Goal: Task Accomplishment & Management: Manage account settings

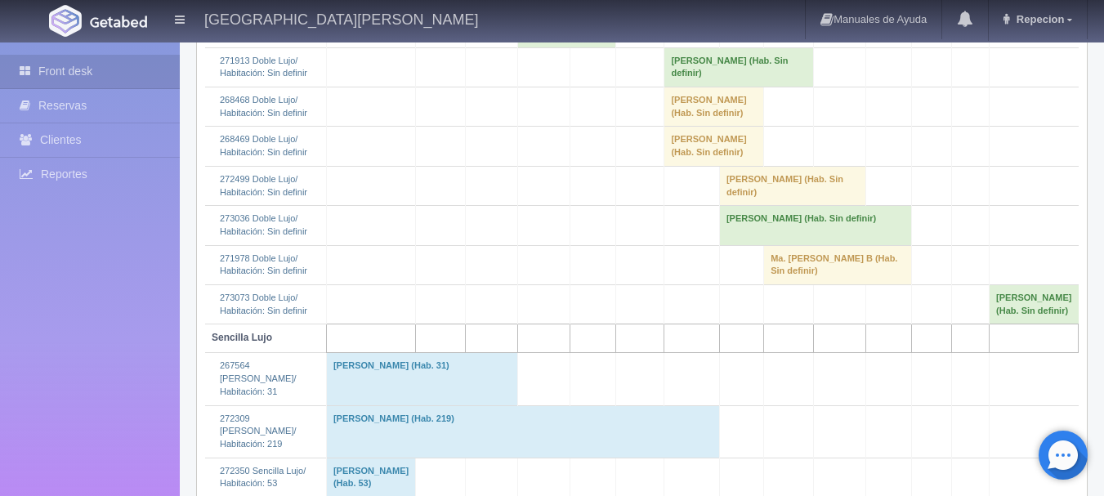
scroll to position [1716, 0]
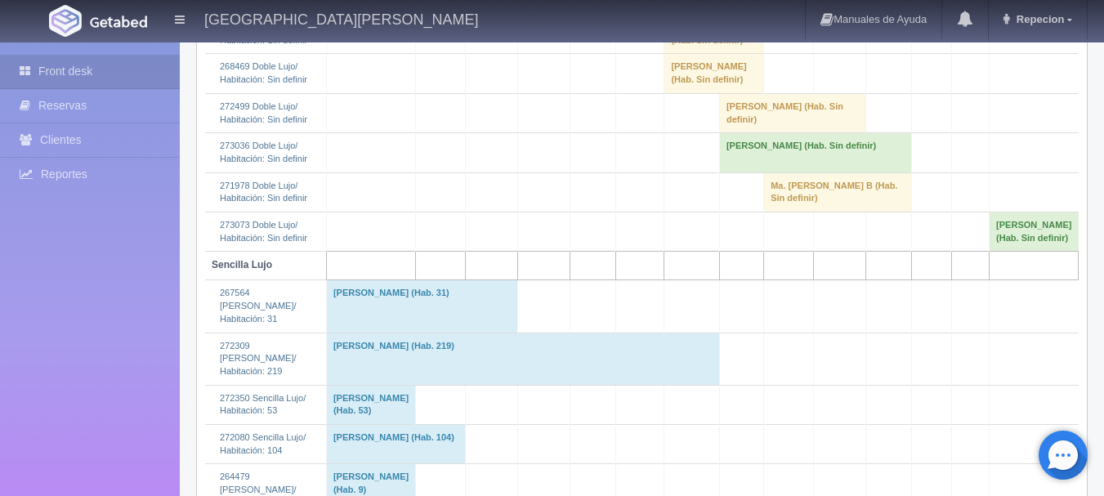
scroll to position [1553, 0]
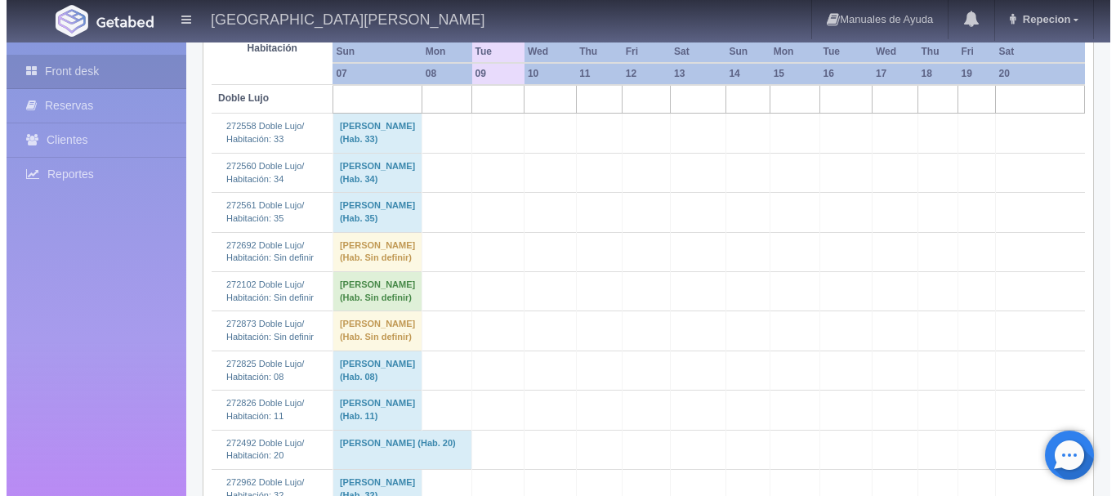
scroll to position [0, 0]
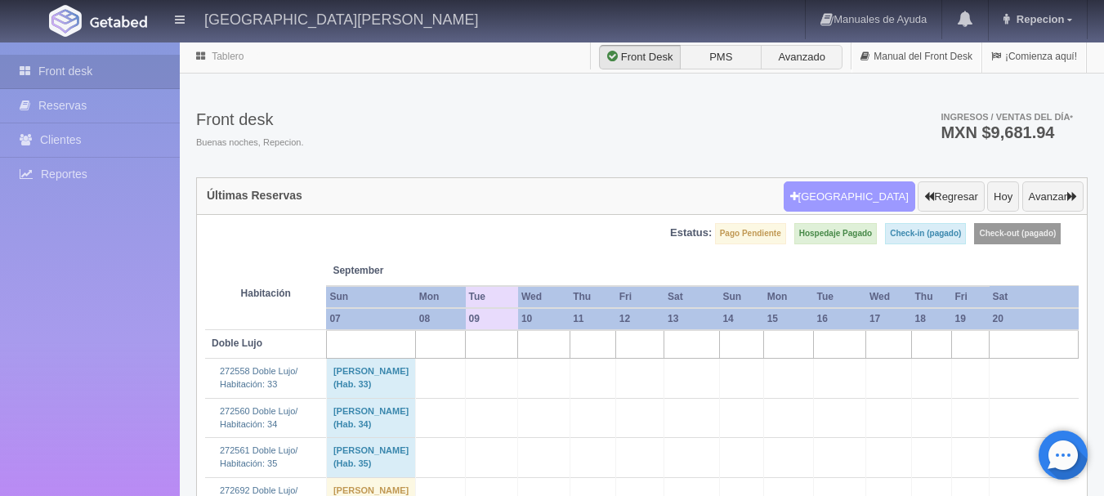
click at [856, 210] on button "[GEOGRAPHIC_DATA]" at bounding box center [850, 196] width 132 height 31
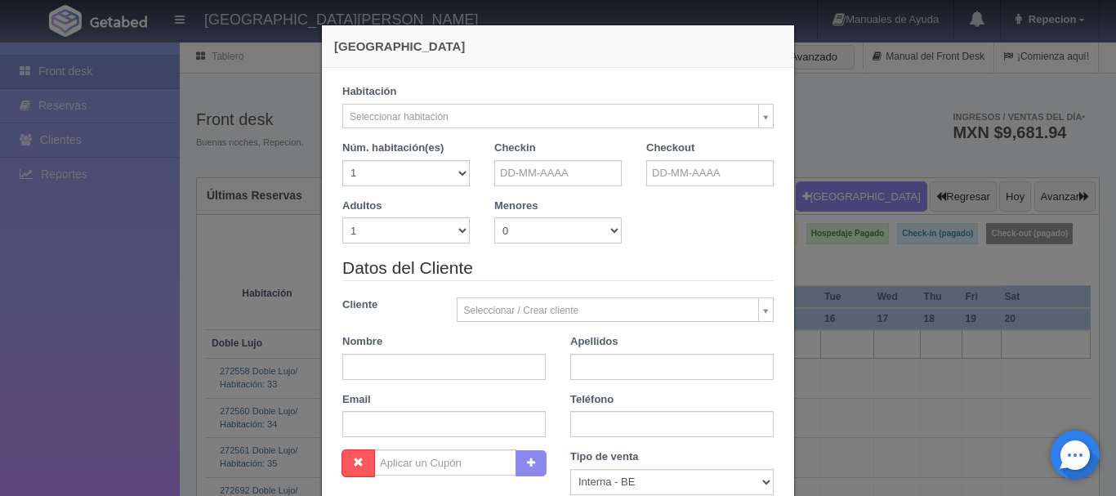
checkbox input "false"
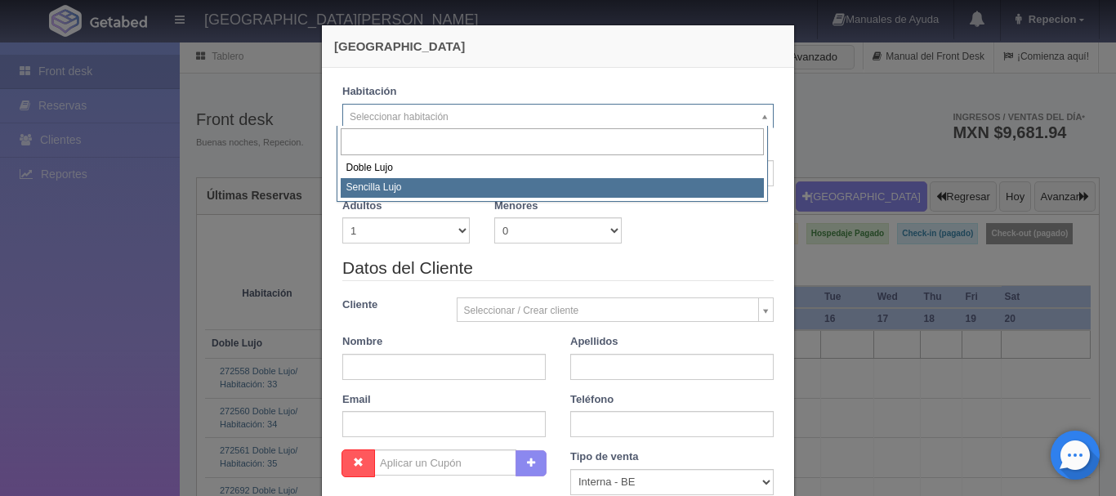
select select "576"
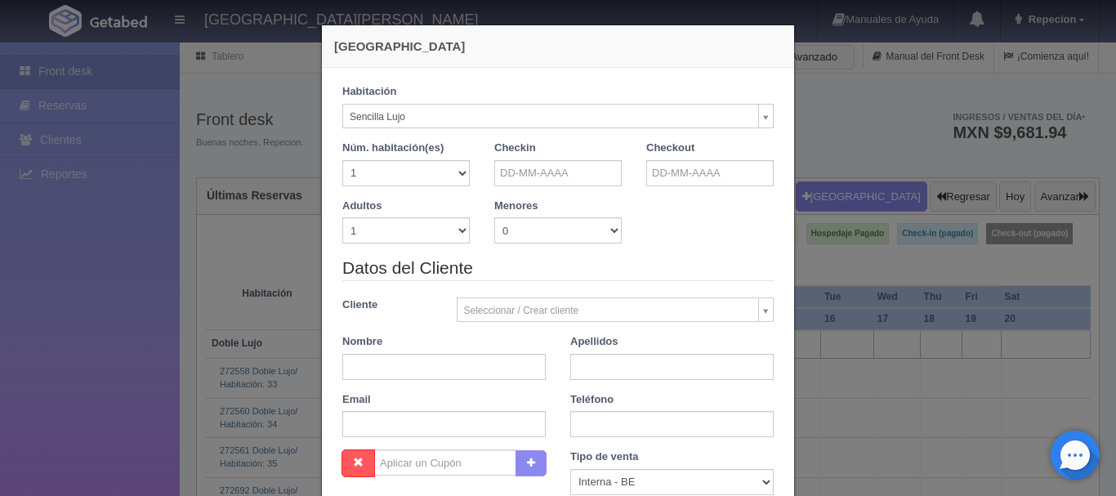
checkbox input "false"
click at [525, 166] on input "text" at bounding box center [557, 173] width 127 height 26
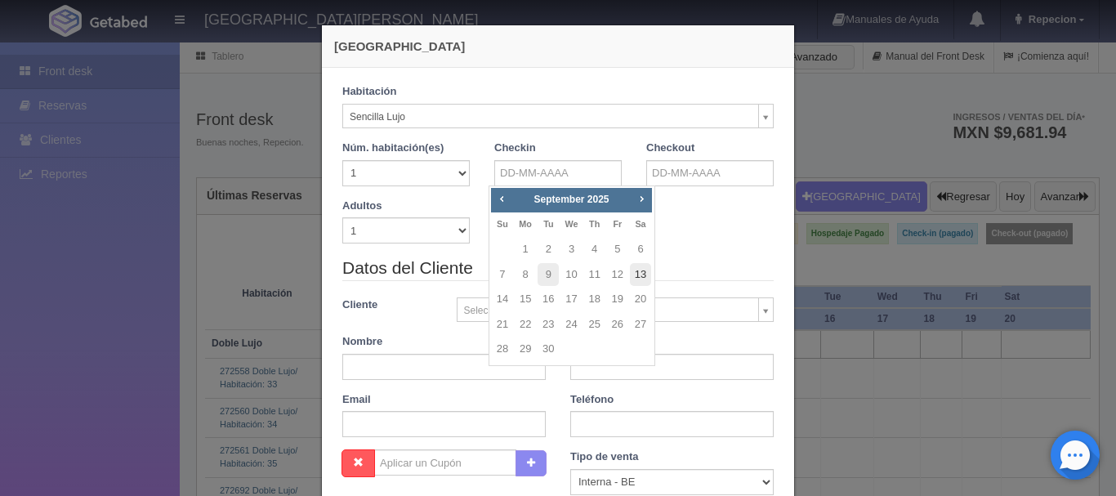
click at [639, 271] on link "13" at bounding box center [640, 275] width 21 height 24
type input "13-09-2025"
checkbox input "false"
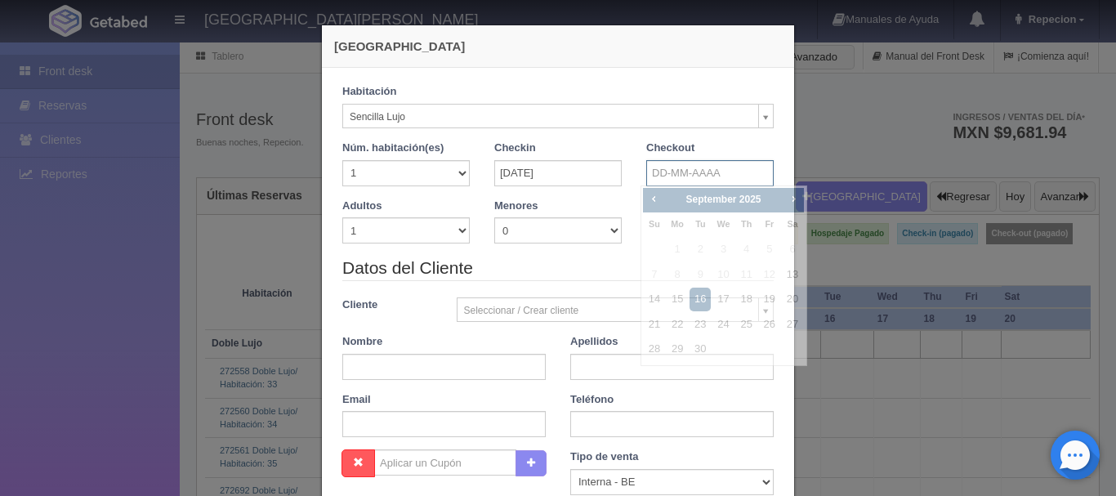
click at [651, 170] on input "text" at bounding box center [709, 173] width 127 height 26
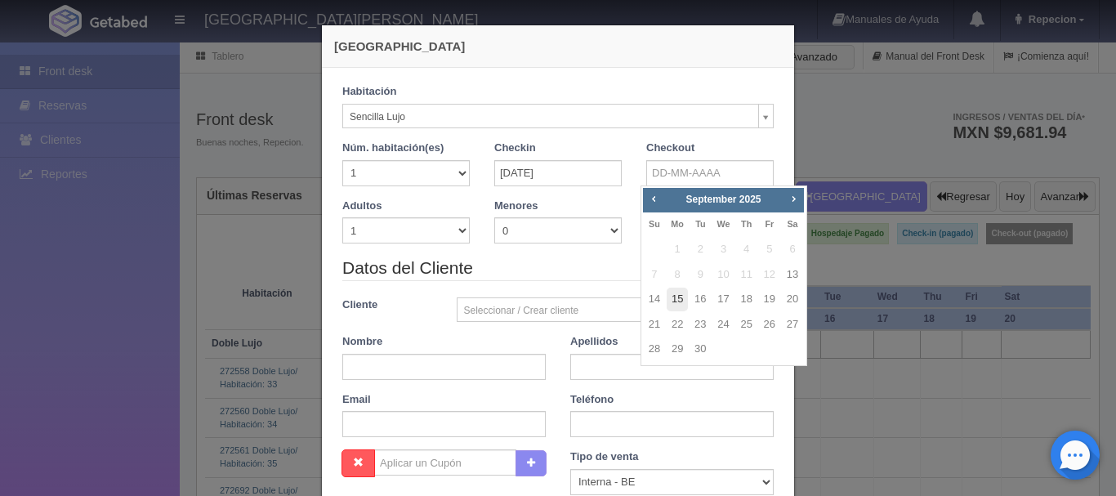
click at [679, 300] on link "15" at bounding box center [677, 300] width 21 height 24
type input "15-09-2025"
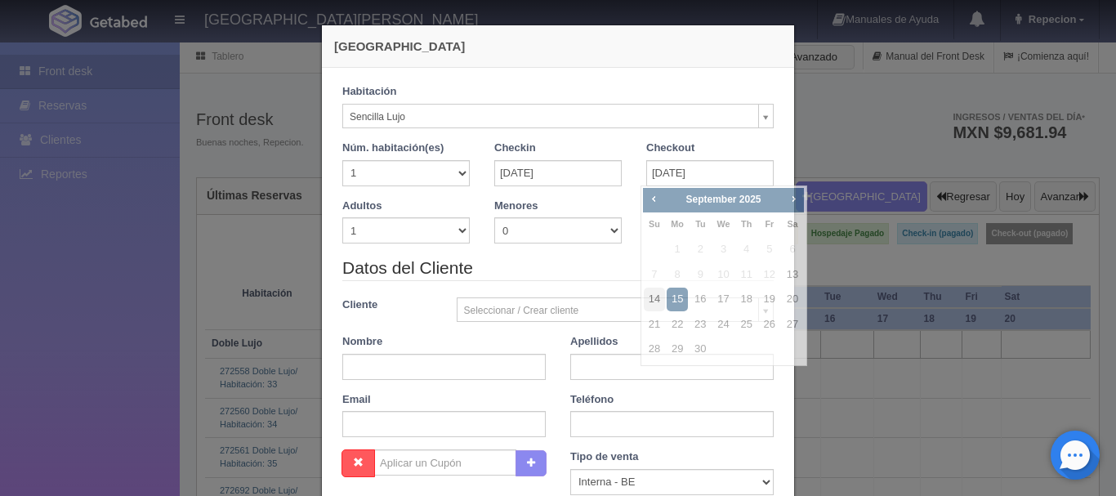
checkbox input "false"
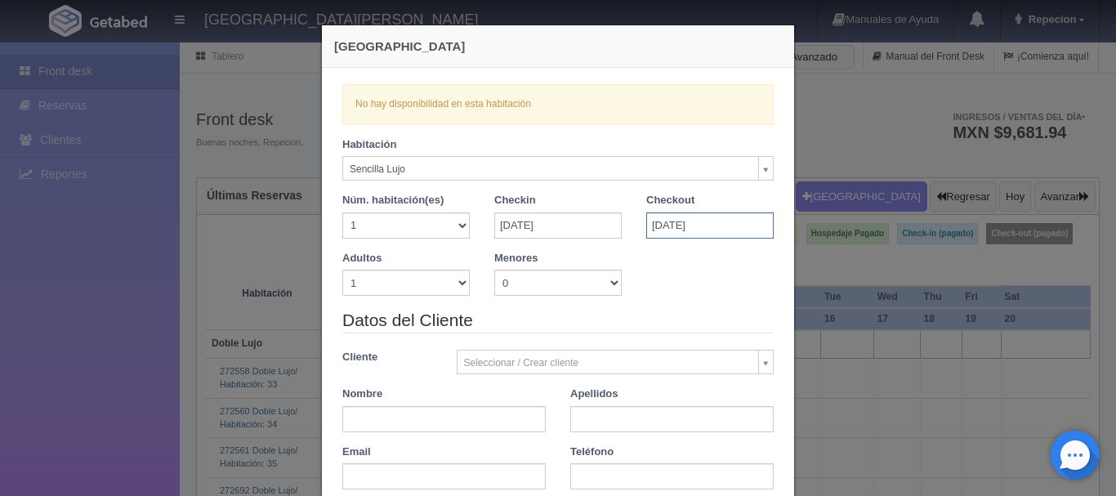
click at [674, 221] on input "15-09-2025" at bounding box center [709, 225] width 127 height 26
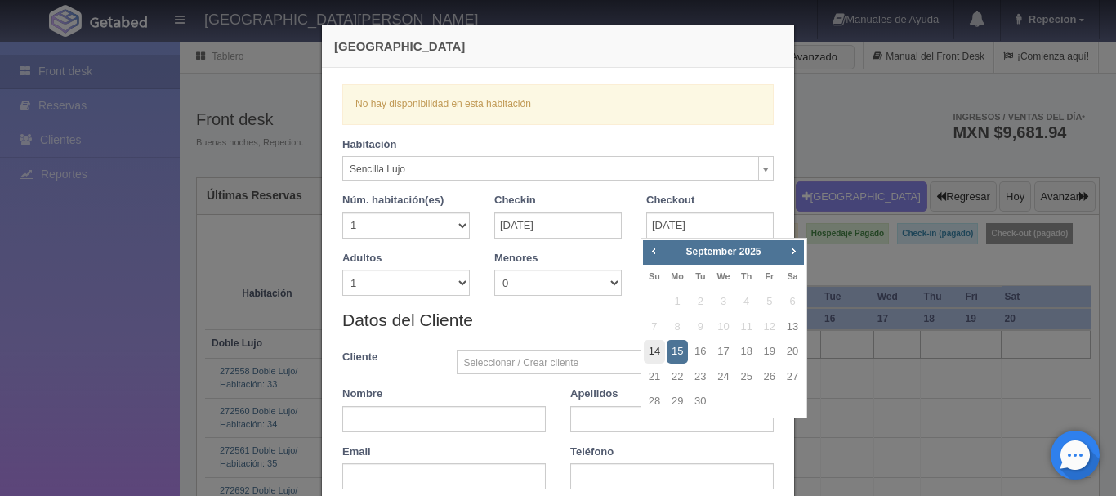
click at [658, 349] on link "14" at bounding box center [654, 352] width 21 height 24
type input "14-09-2025"
checkbox input "false"
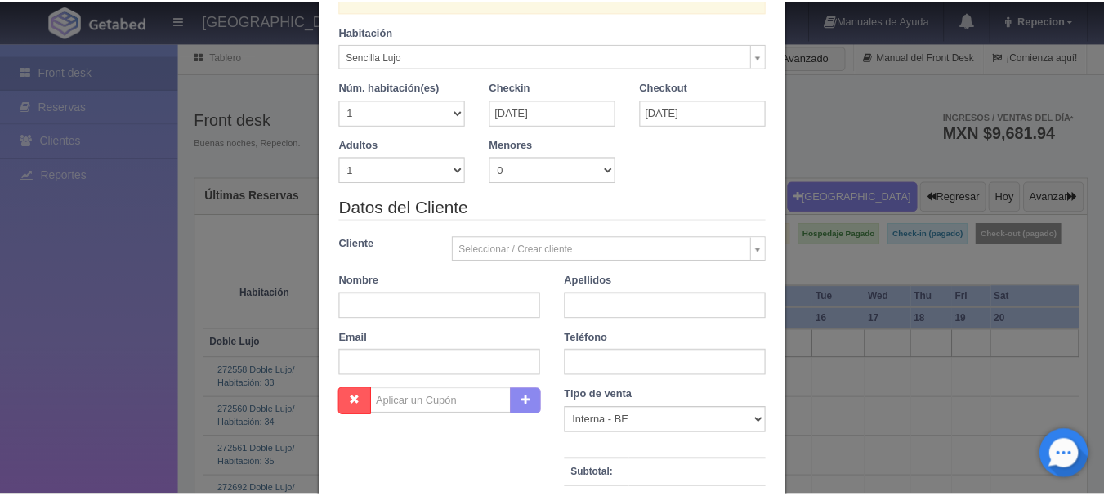
scroll to position [357, 0]
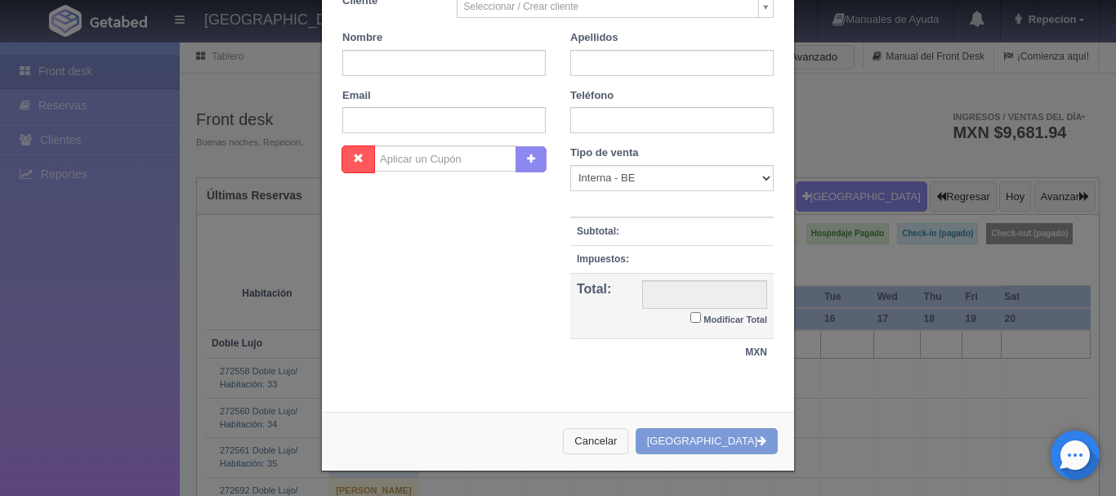
click at [626, 444] on button "Cancelar" at bounding box center [595, 441] width 65 height 27
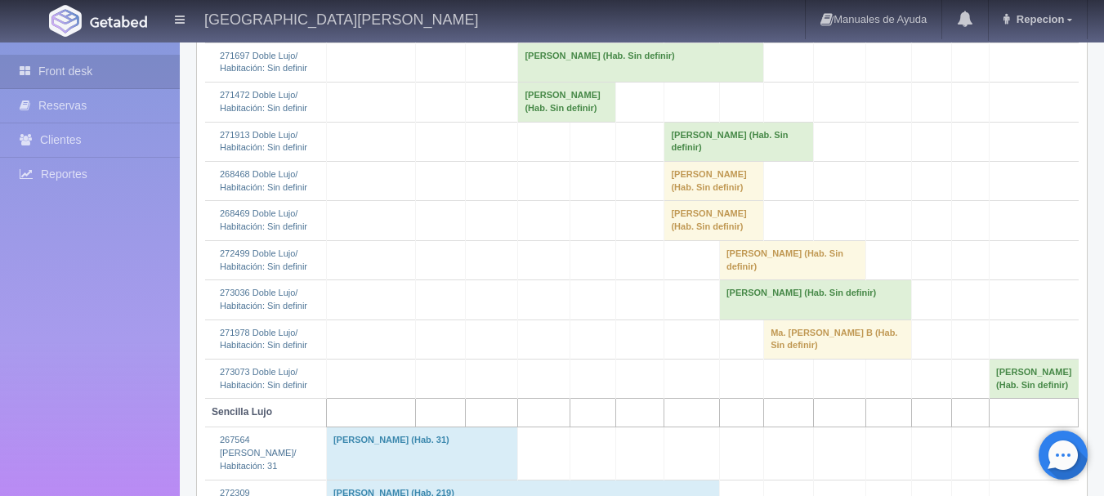
scroll to position [1635, 0]
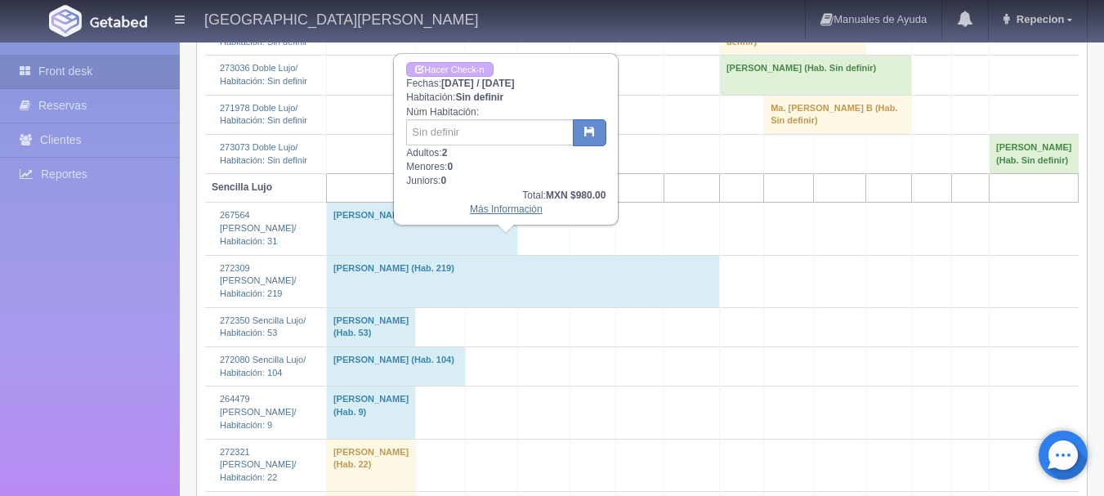
click at [503, 212] on link "Más Información" at bounding box center [506, 209] width 73 height 11
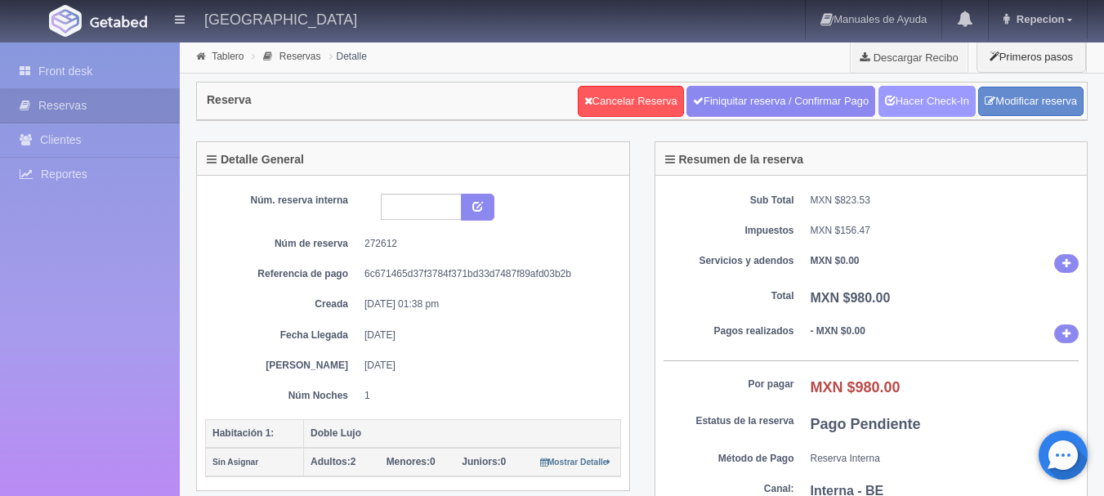
click at [934, 107] on link "Hacer Check-In" at bounding box center [927, 101] width 97 height 31
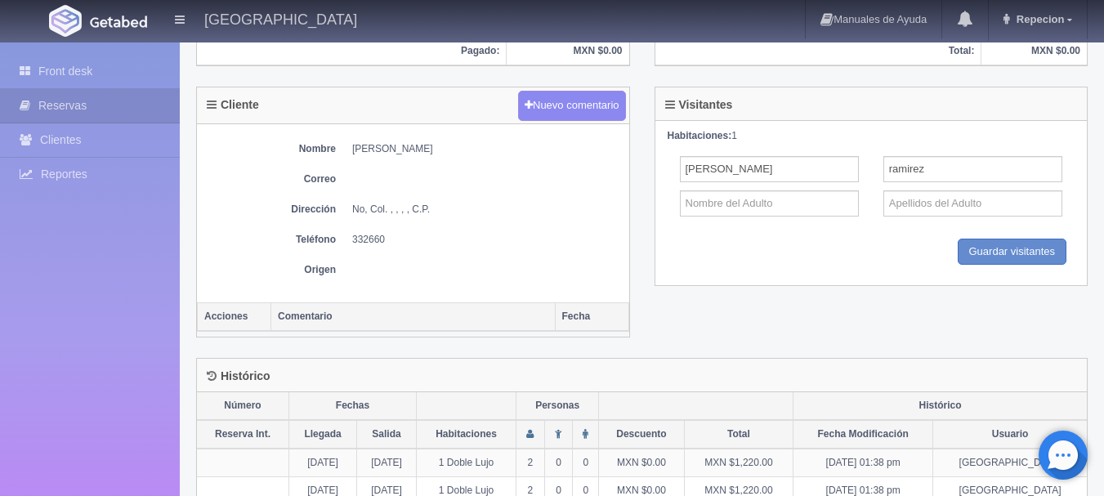
scroll to position [602, 0]
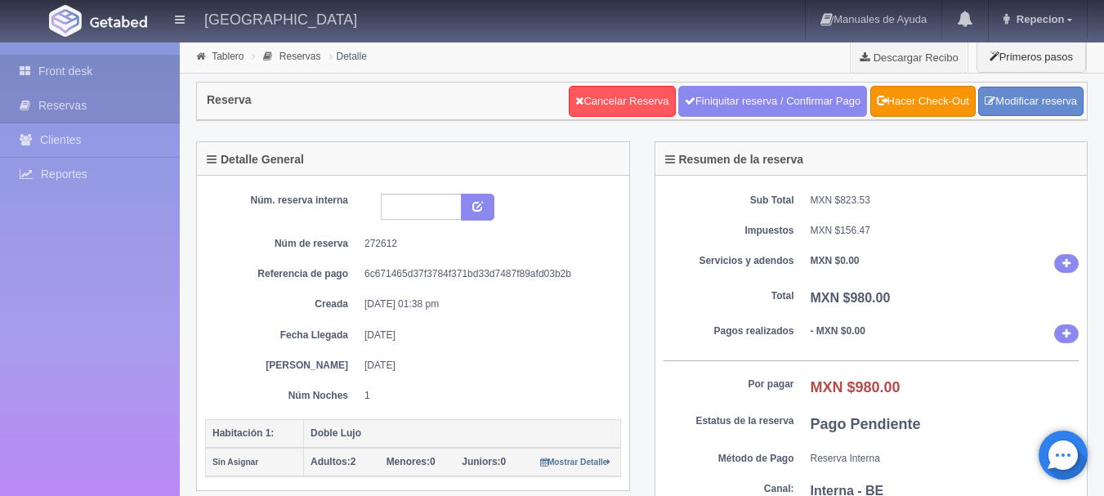
click at [76, 69] on link "Front desk" at bounding box center [90, 72] width 180 height 34
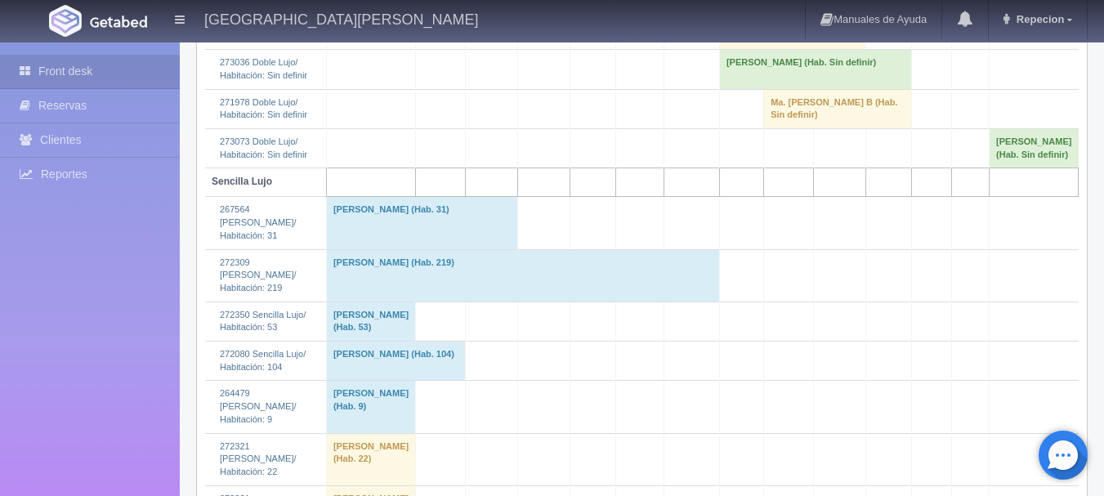
scroll to position [1635, 0]
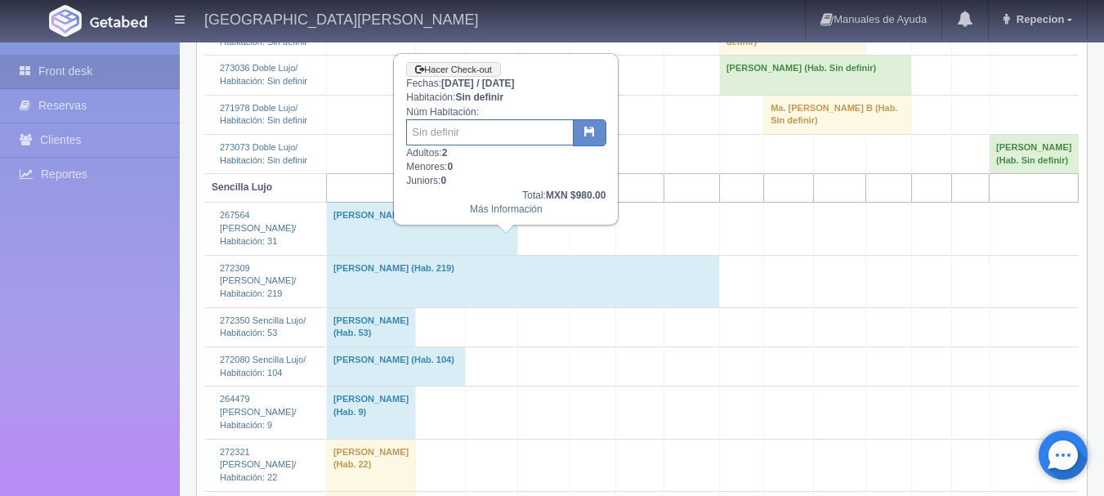
click at [485, 138] on input "text" at bounding box center [490, 132] width 168 height 26
type input "33"
click at [592, 121] on button "button" at bounding box center [590, 133] width 34 height 28
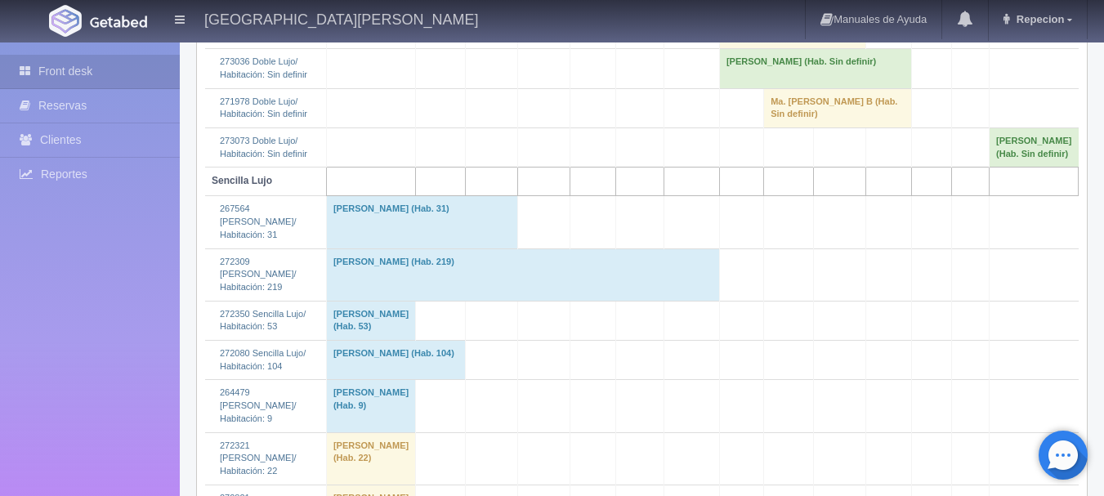
scroll to position [1553, 0]
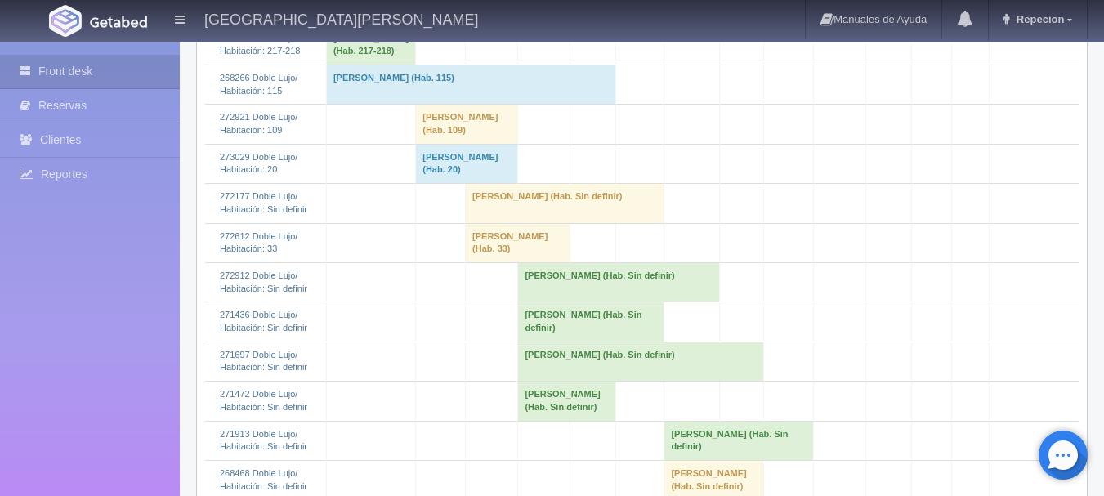
scroll to position [1062, 0]
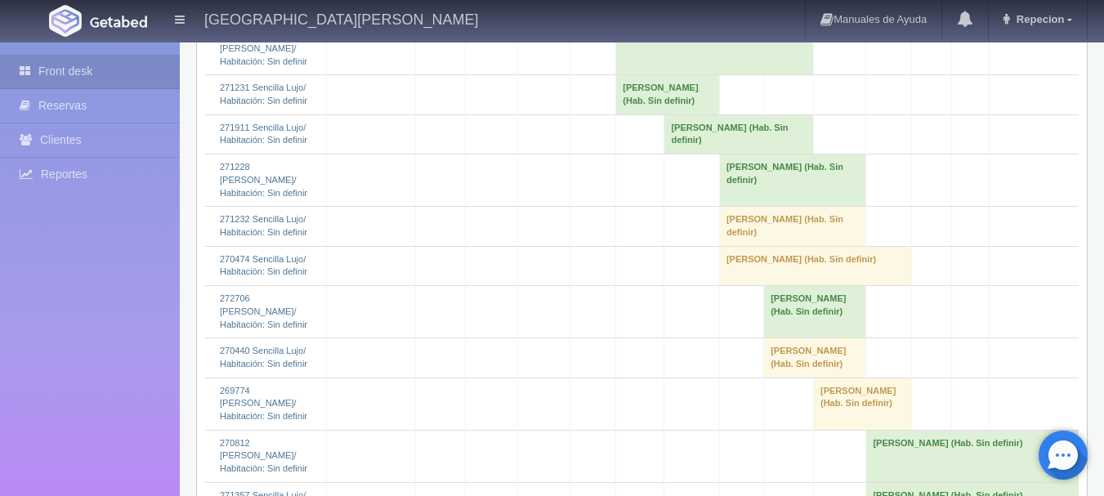
scroll to position [3187, 0]
